Goal: Information Seeking & Learning: Learn about a topic

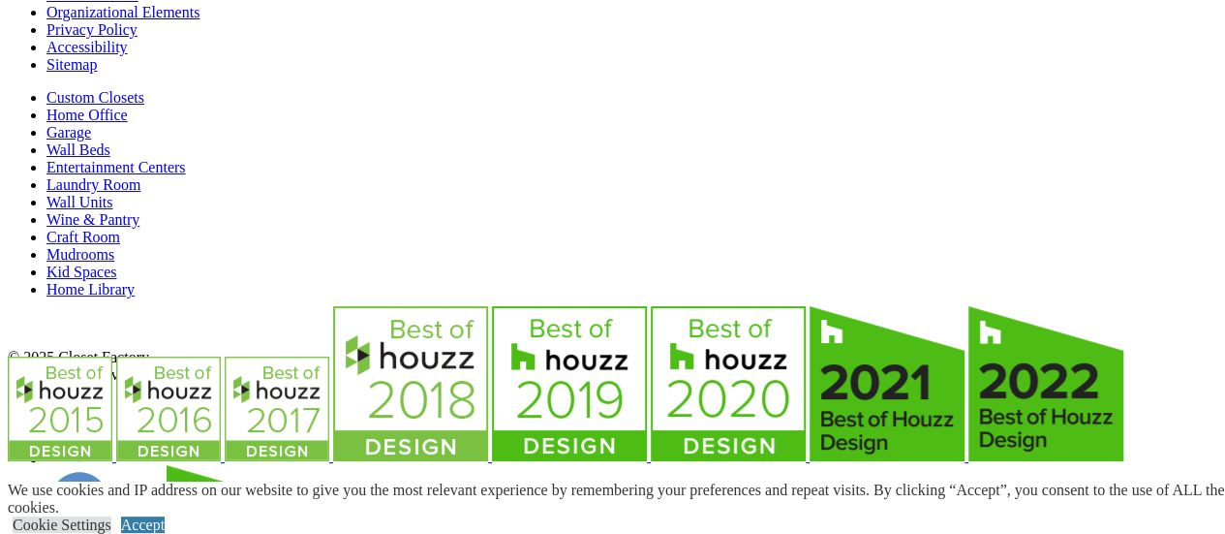
scroll to position [6081, 0]
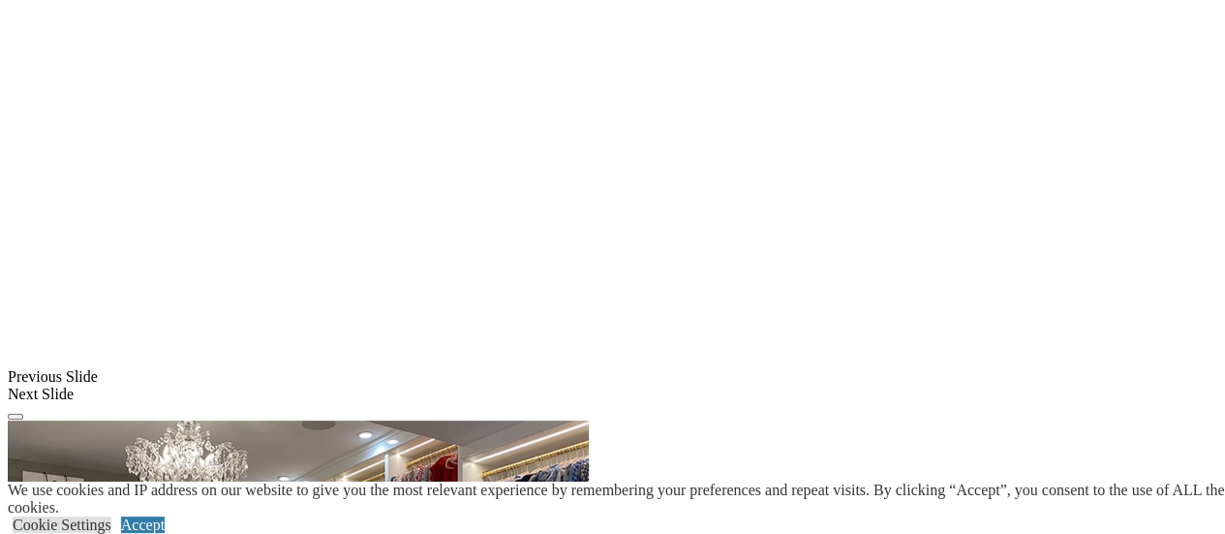
scroll to position [2015, 0]
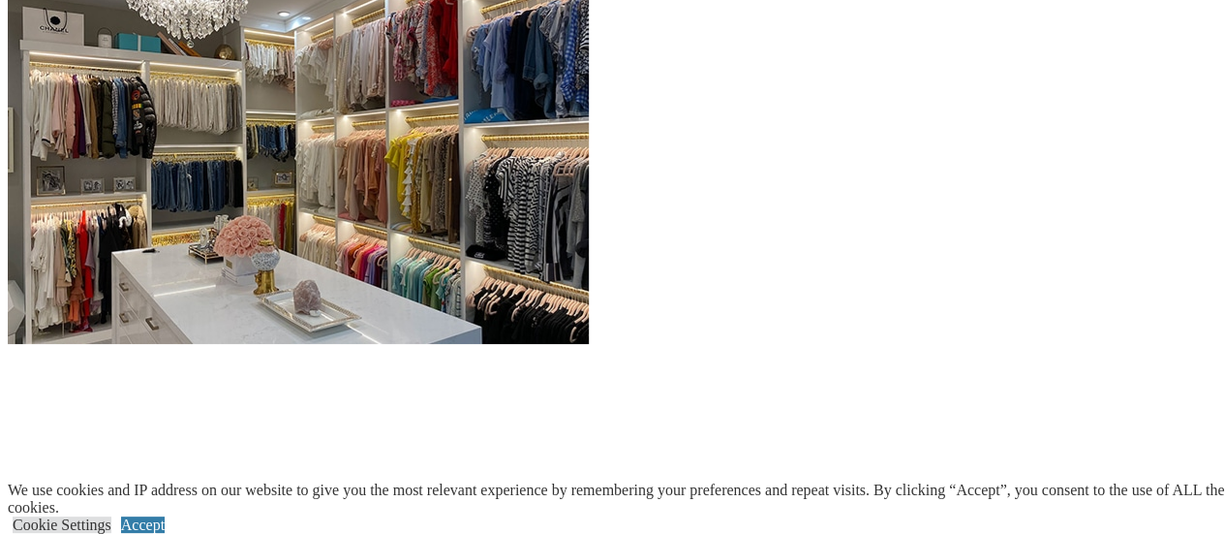
scroll to position [2484, 0]
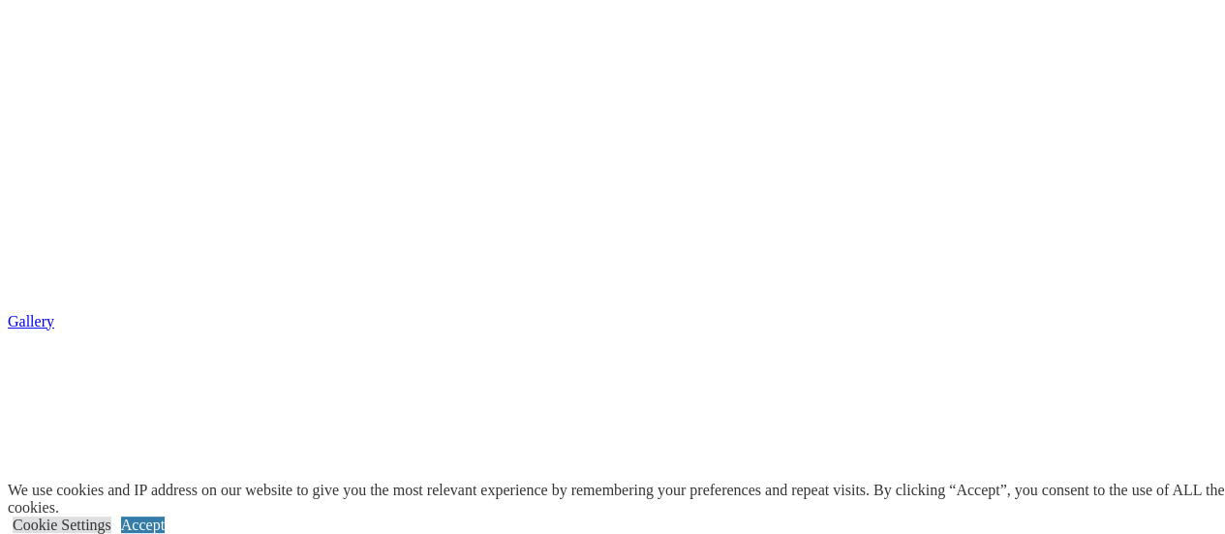
scroll to position [3730, 0]
